Goal: Information Seeking & Learning: Learn about a topic

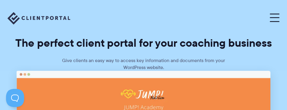
click at [274, 20] on button at bounding box center [274, 18] width 10 height 8
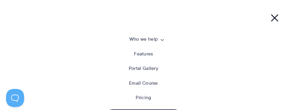
click at [256, 10] on nav "Who we help Who we help View pricing Agencies See how Client Portal can help gi…" at bounding box center [143, 79] width 287 height 158
click at [15, 4] on nav "Who we help Who we help View pricing Agencies See how Client Portal can help gi…" at bounding box center [143, 79] width 287 height 158
click at [13, 5] on nav "Who we help Who we help View pricing Agencies See how Client Portal can help gi…" at bounding box center [143, 79] width 287 height 158
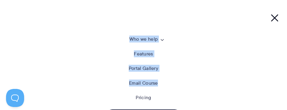
click at [120, 89] on li "Email Course" at bounding box center [143, 87] width 256 height 15
click at [73, 55] on li "Features" at bounding box center [143, 58] width 256 height 15
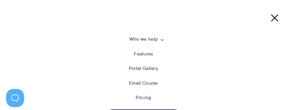
click at [11, 2] on nav "Who we help Who we help View pricing Agencies See how Client Portal can help gi…" at bounding box center [143, 79] width 287 height 158
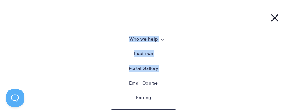
click at [110, 85] on li "Email Course" at bounding box center [143, 87] width 256 height 15
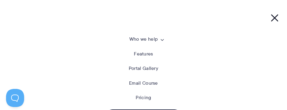
click at [147, 83] on link "Email Course" at bounding box center [143, 83] width 29 height 6
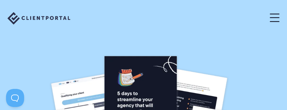
click at [272, 20] on button at bounding box center [274, 18] width 10 height 8
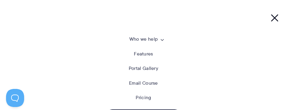
drag, startPoint x: 234, startPoint y: 42, endPoint x: 237, endPoint y: 24, distance: 18.2
click at [234, 40] on li "Who we help Who we help View pricing Agencies See how Client Portal can help gi…" at bounding box center [143, 43] width 256 height 15
